Goal: Transaction & Acquisition: Obtain resource

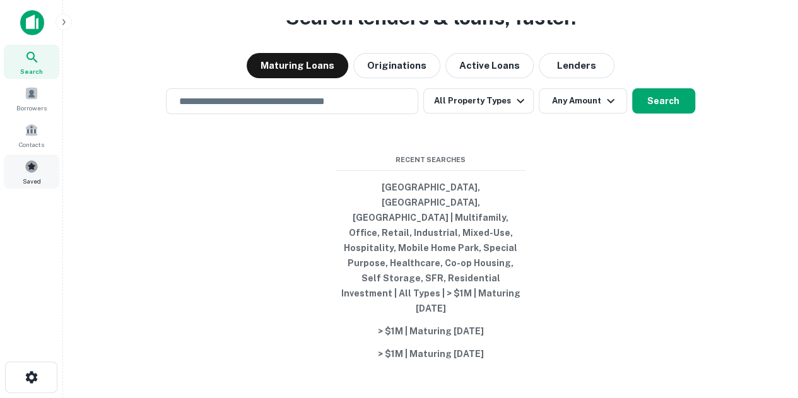
click at [40, 160] on div "Saved" at bounding box center [32, 172] width 56 height 34
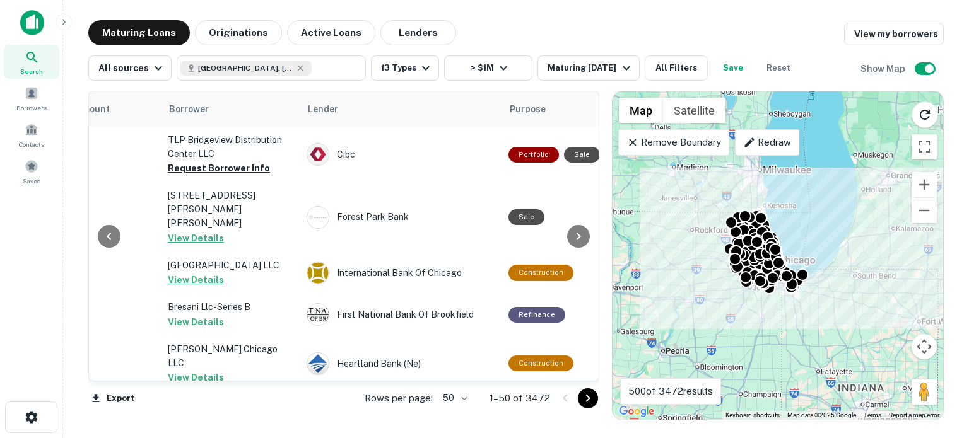
scroll to position [0, 469]
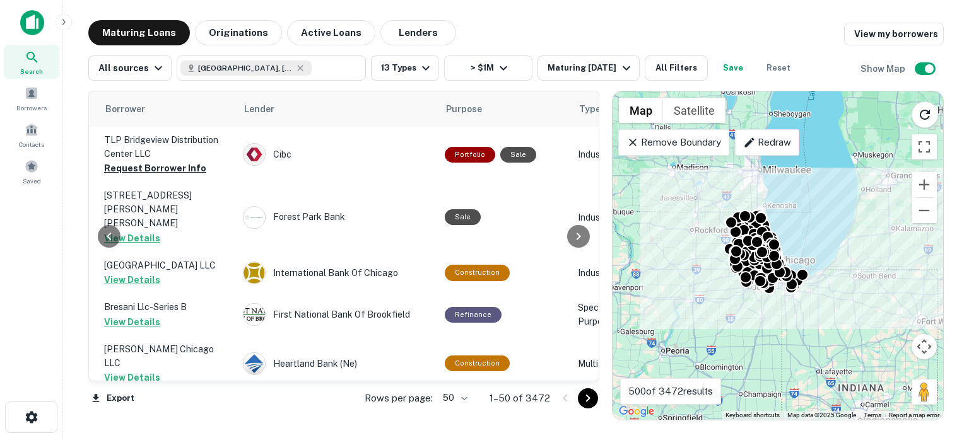
click at [454, 396] on body "Search Borrowers Contacts Saved Maturing Loans Originations Active Loans Lender…" at bounding box center [484, 219] width 969 height 438
click at [457, 397] on li "100" at bounding box center [456, 412] width 37 height 23
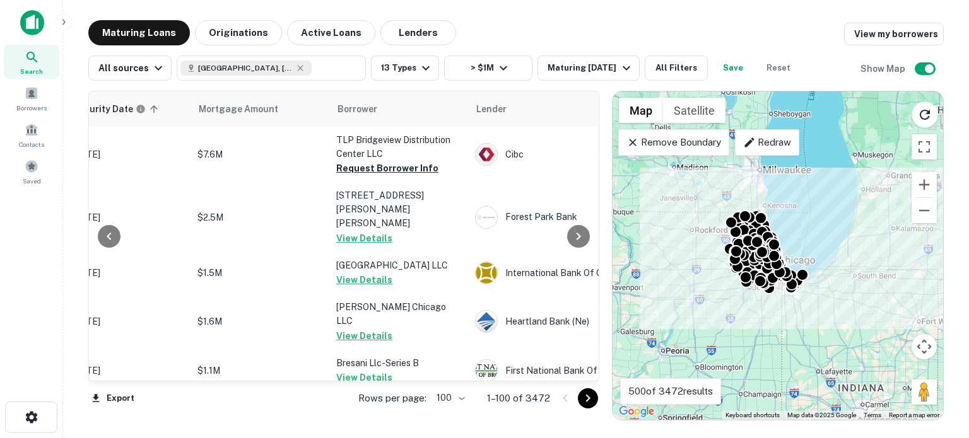
scroll to position [0, 148]
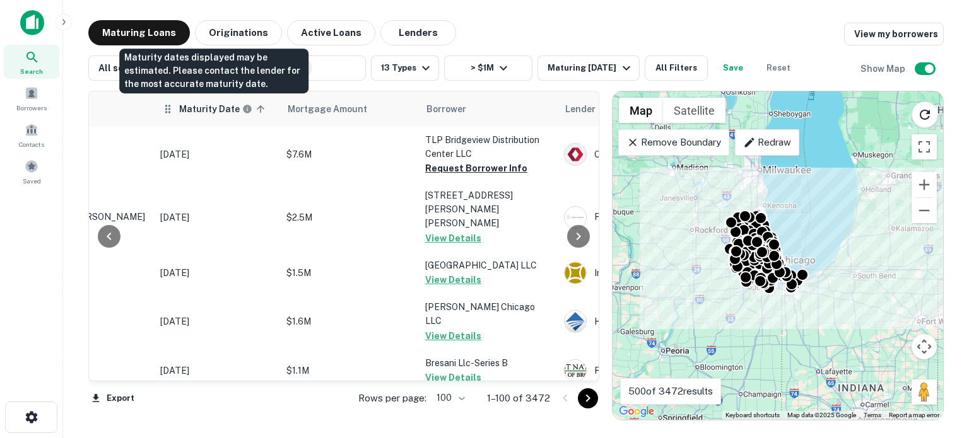
click at [196, 110] on h6 "Maturity Date" at bounding box center [209, 109] width 61 height 14
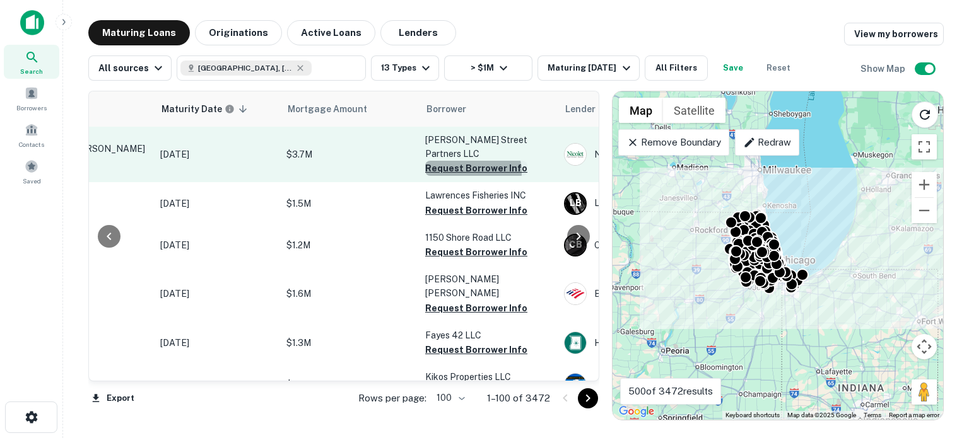
click at [470, 161] on button "Request Borrower Info" at bounding box center [476, 168] width 102 height 15
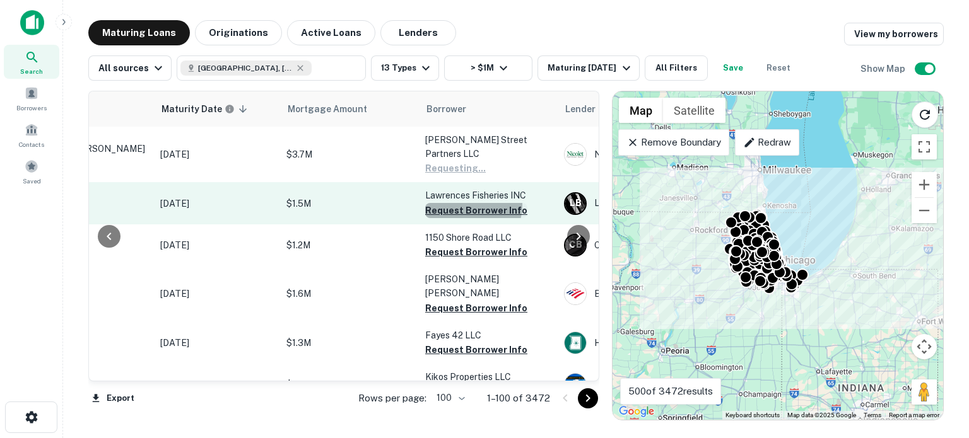
click at [462, 203] on button "Request Borrower Info" at bounding box center [476, 210] width 102 height 15
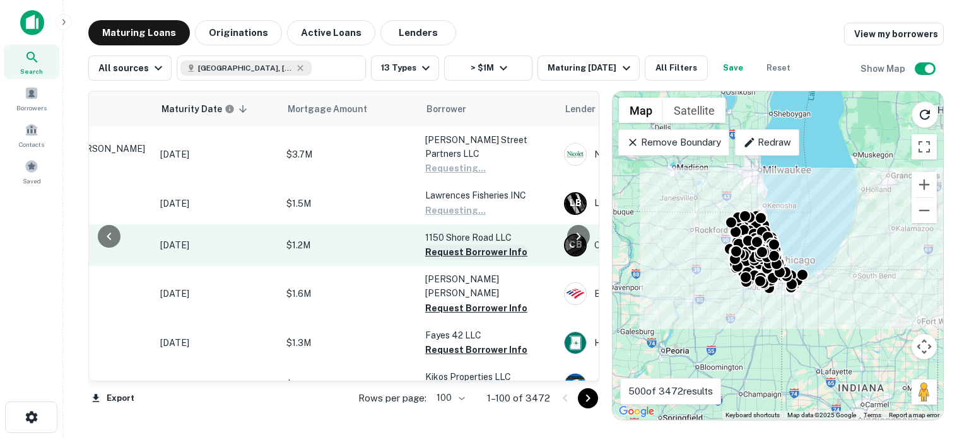
click at [469, 245] on button "Request Borrower Info" at bounding box center [476, 252] width 102 height 15
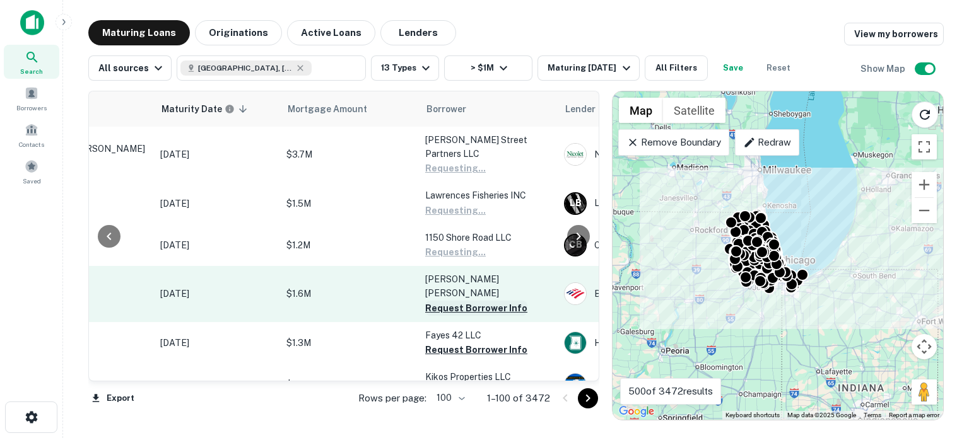
drag, startPoint x: 465, startPoint y: 272, endPoint x: 459, endPoint y: 280, distance: 10.0
click at [465, 301] on button "Request Borrower Info" at bounding box center [476, 308] width 102 height 15
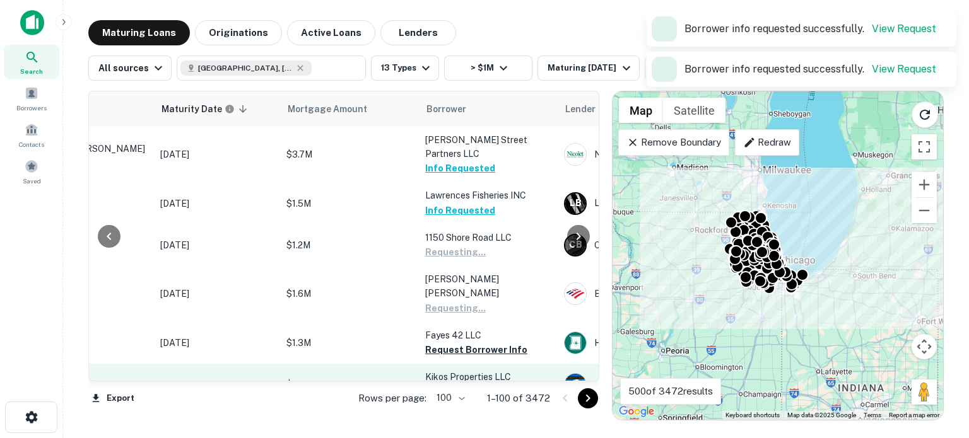
click at [454, 343] on button "Request Borrower Info" at bounding box center [476, 350] width 102 height 15
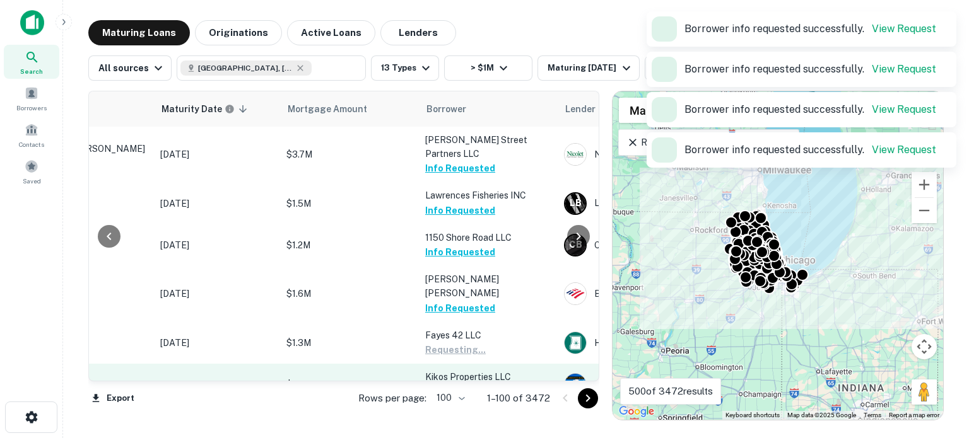
click at [447, 384] on button "Request Borrower Info" at bounding box center [476, 391] width 102 height 15
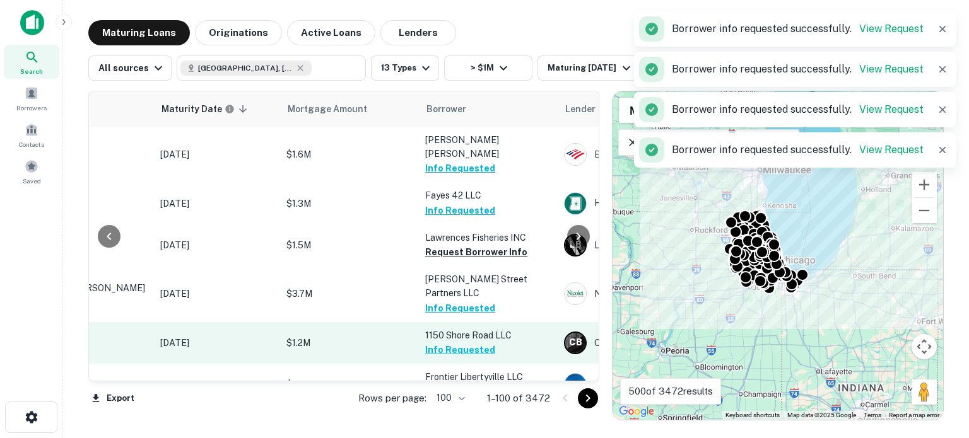
scroll to position [63, 148]
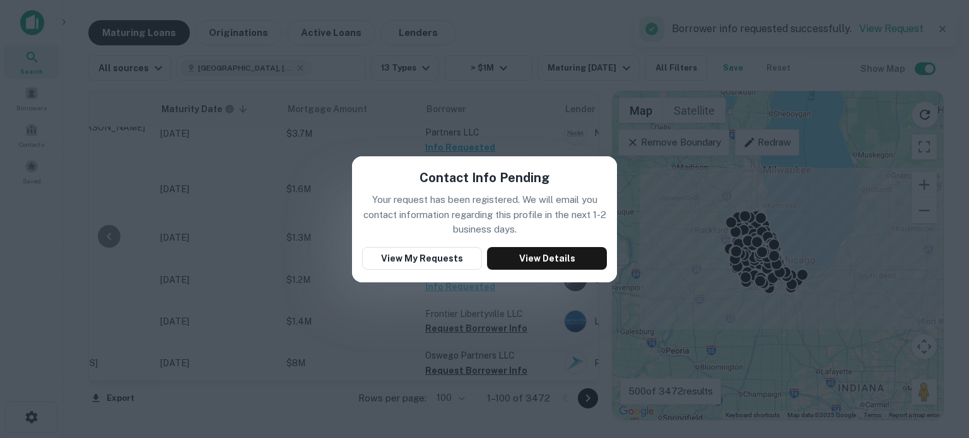
click at [539, 121] on div "Contact Info Pending Your request has been registered. We will email you contac…" at bounding box center [484, 219] width 969 height 438
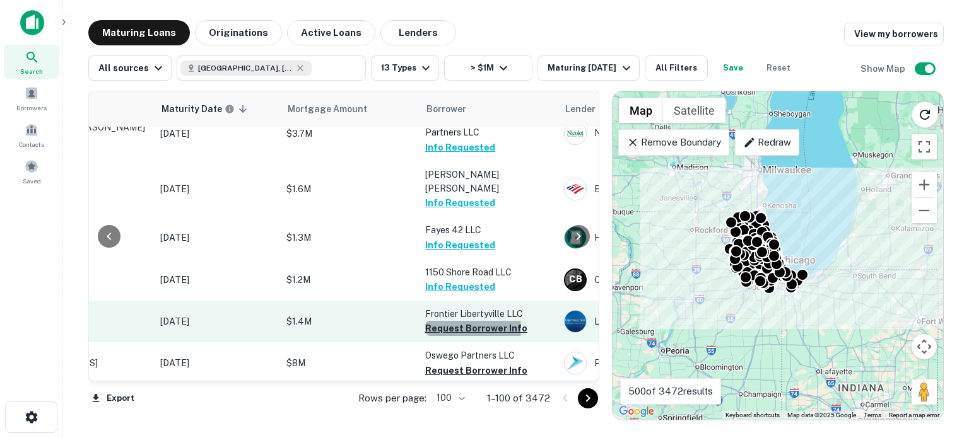
click at [469, 321] on button "Request Borrower Info" at bounding box center [476, 328] width 102 height 15
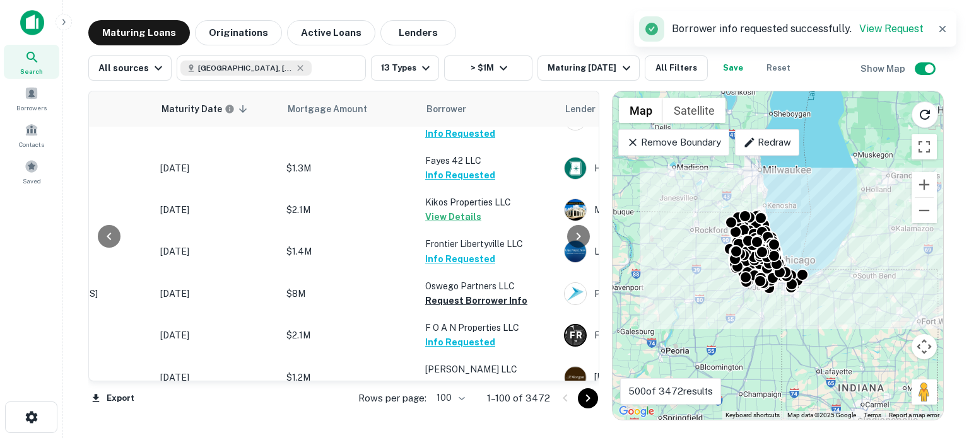
scroll to position [189, 148]
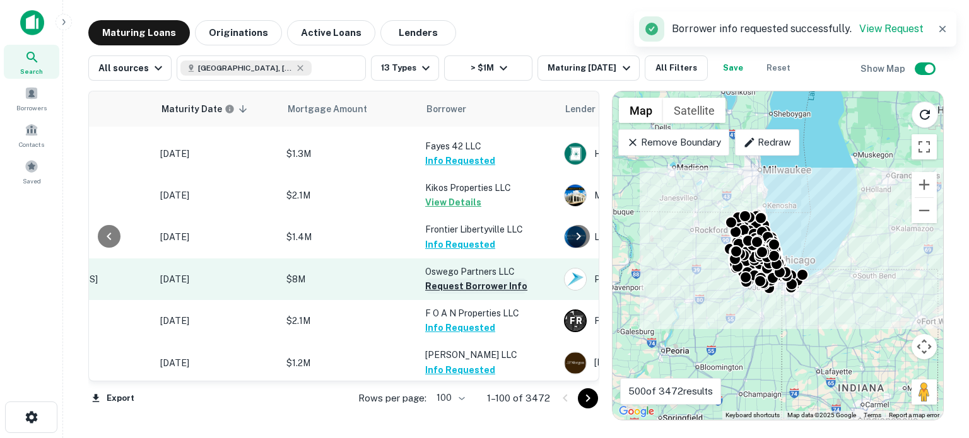
click at [451, 279] on button "Request Borrower Info" at bounding box center [476, 286] width 102 height 15
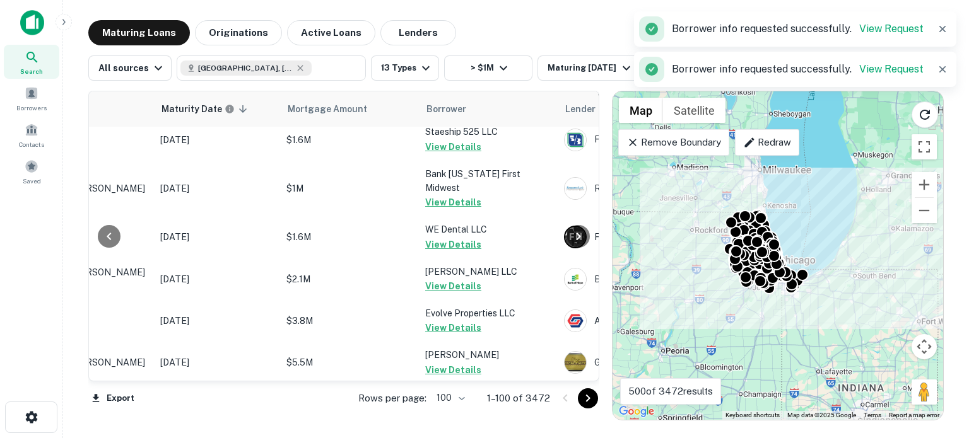
scroll to position [1262, 148]
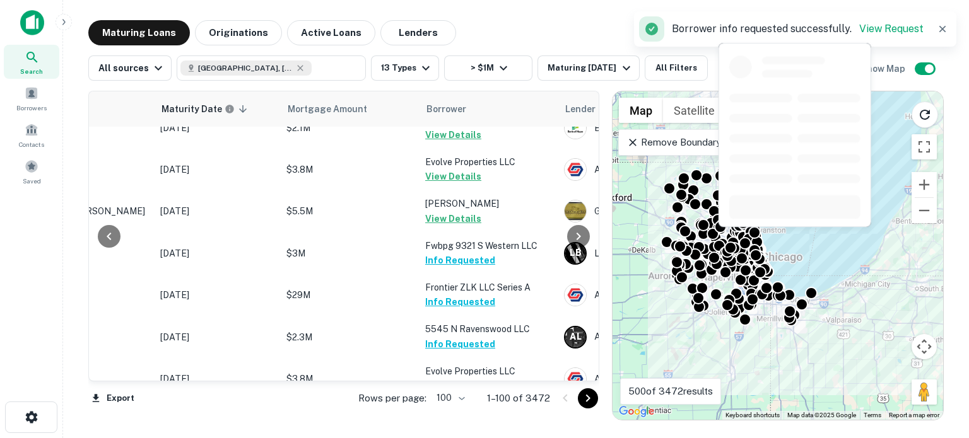
drag, startPoint x: 864, startPoint y: 231, endPoint x: 760, endPoint y: 226, distance: 104.2
click at [760, 226] on body "Search Borrowers Contacts Saved Maturing Loans Originations Active Loans Lender…" at bounding box center [484, 219] width 969 height 438
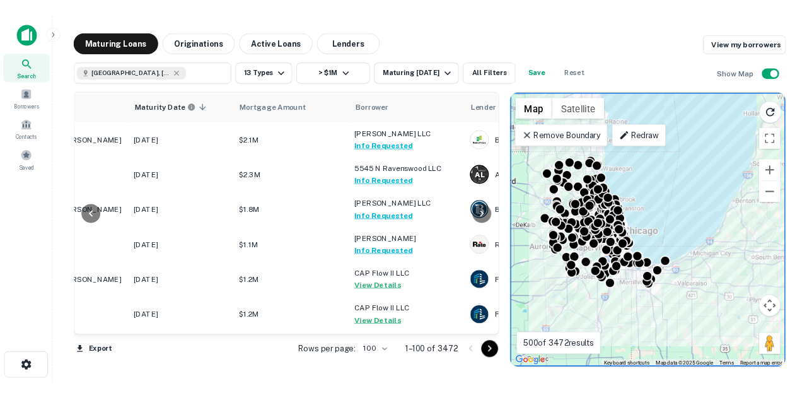
scroll to position [1577, 148]
